Goal: Use online tool/utility: Utilize a website feature to perform a specific function

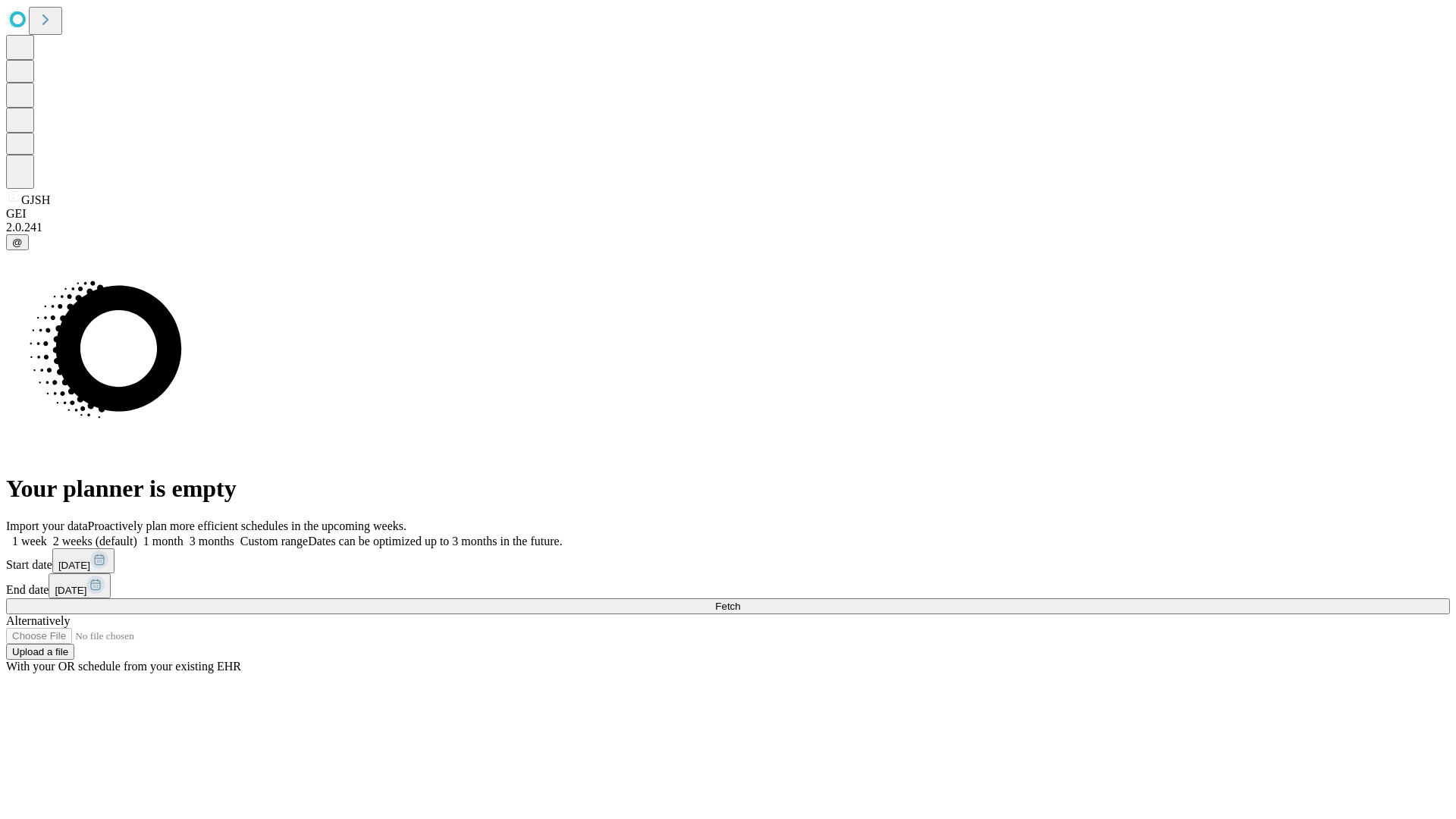
click at [740, 601] on span "Fetch" at bounding box center [727, 607] width 25 height 11
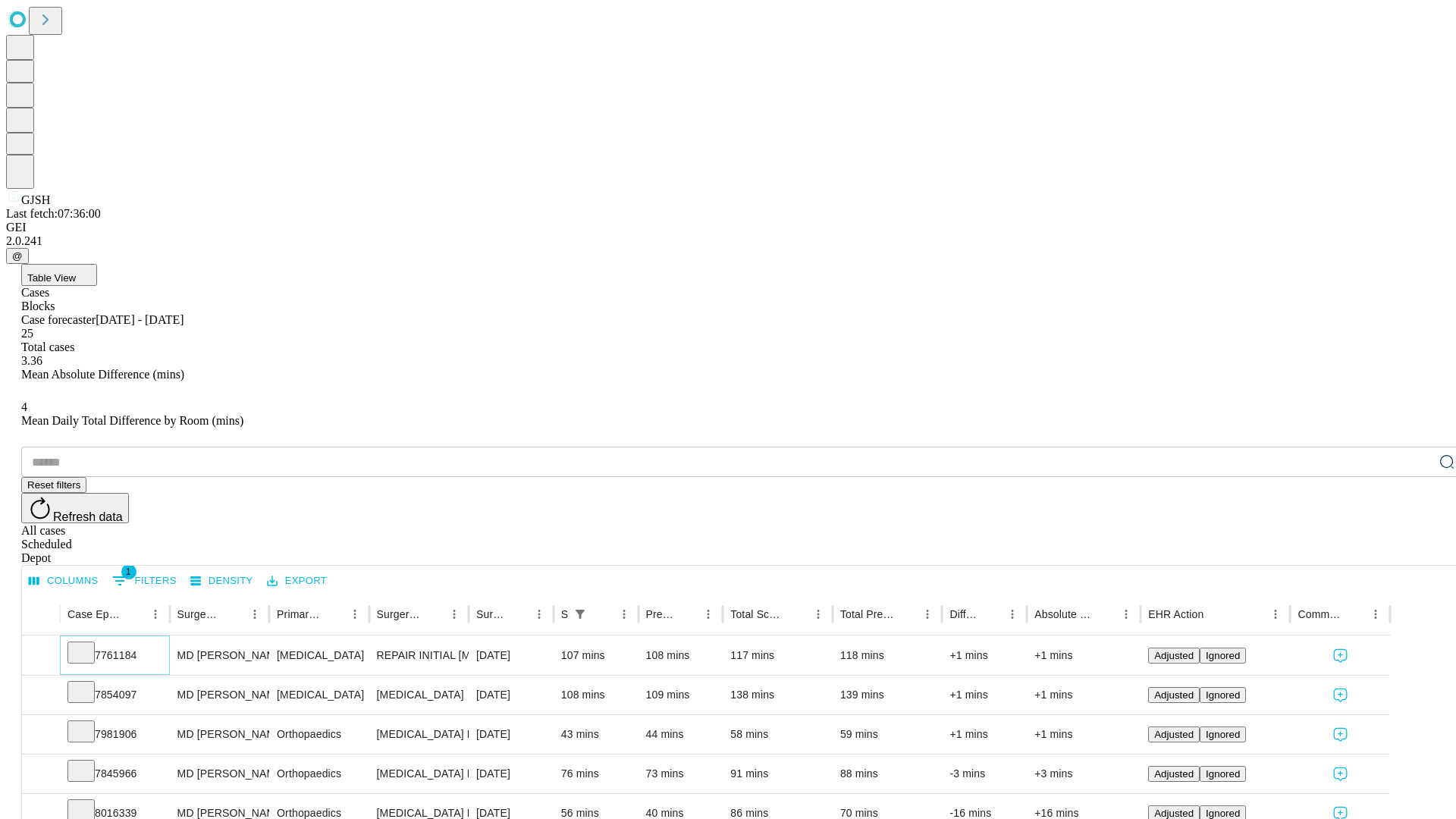
click at [89, 644] on icon at bounding box center [81, 652] width 15 height 15
